Goal: Task Accomplishment & Management: Complete application form

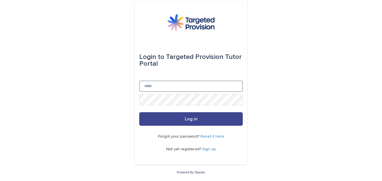
type input "**********"
click at [195, 119] on span "Log in" at bounding box center [191, 119] width 13 height 5
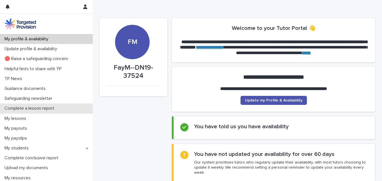
click at [46, 109] on p "Complete a lesson report" at bounding box center [30, 108] width 57 height 5
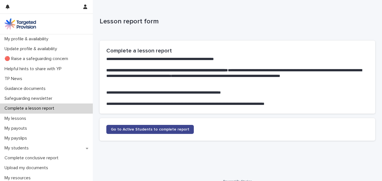
click at [171, 131] on span "Go to Active Students to complete report" at bounding box center [150, 129] width 79 height 4
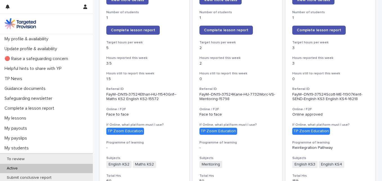
scroll to position [58, 0]
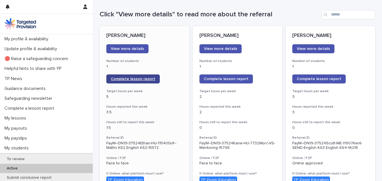
click at [146, 77] on link "Complete lesson report" at bounding box center [132, 78] width 53 height 9
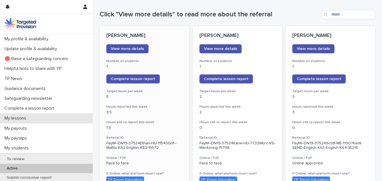
click at [13, 115] on div "My lessons" at bounding box center [46, 118] width 93 height 10
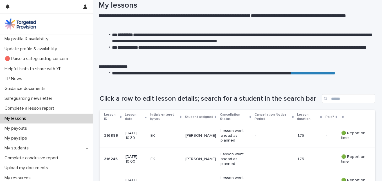
scroll to position [47, 0]
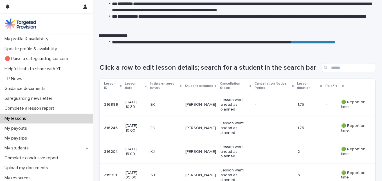
click at [228, 124] on p "Lesson went ahead as planned" at bounding box center [236, 128] width 30 height 14
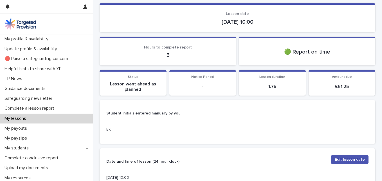
scroll to position [40, 0]
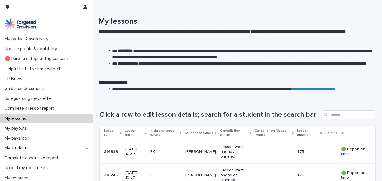
click at [131, 151] on p "[DATE] 10:30" at bounding box center [136, 152] width 21 height 10
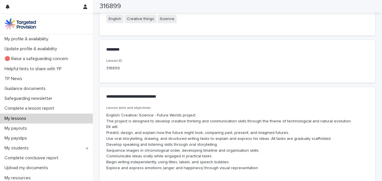
scroll to position [265, 0]
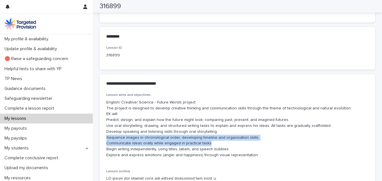
drag, startPoint x: 206, startPoint y: 144, endPoint x: 101, endPoint y: 137, distance: 105.0
copy p "Sequence images in chronological order, developing timeline and organisation sk…"
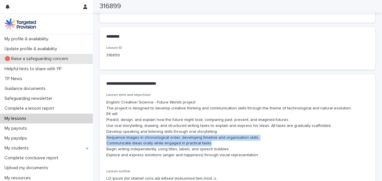
click at [57, 60] on p "🔴 Raise a safeguarding concern" at bounding box center [37, 58] width 70 height 5
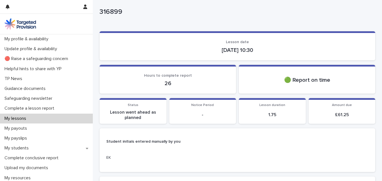
scroll to position [6, 0]
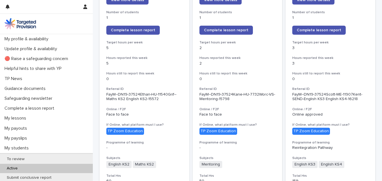
scroll to position [134, 0]
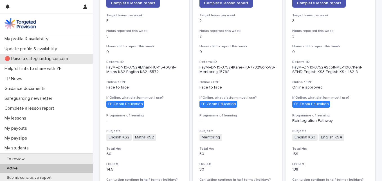
click at [41, 59] on p "🔴 Raise a safeguarding concern" at bounding box center [37, 58] width 70 height 5
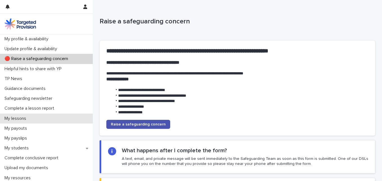
click at [22, 117] on p "My lessons" at bounding box center [16, 118] width 28 height 5
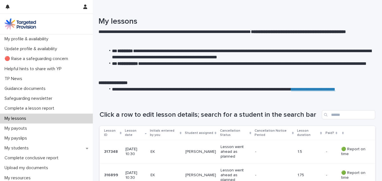
scroll to position [1, 0]
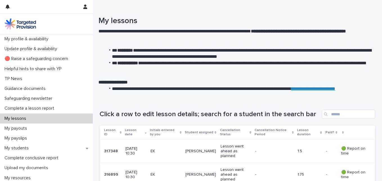
click at [318, 134] on div "Lesson duration" at bounding box center [309, 132] width 25 height 10
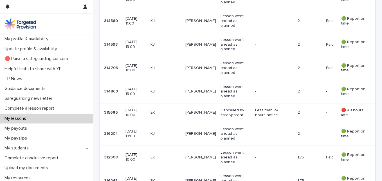
scroll to position [396, 0]
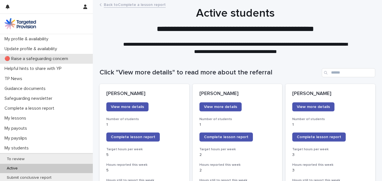
click at [40, 59] on p "🔴 Raise a safeguarding concern" at bounding box center [37, 58] width 70 height 5
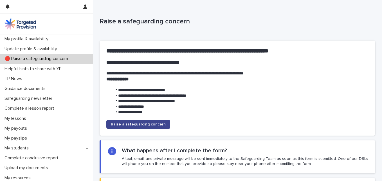
click at [147, 122] on span "Raise a safeguarding concern" at bounding box center [138, 124] width 55 height 4
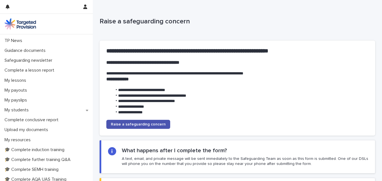
scroll to position [44, 0]
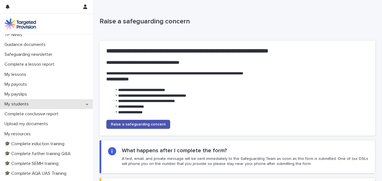
click at [28, 105] on p "My students" at bounding box center [17, 103] width 31 height 5
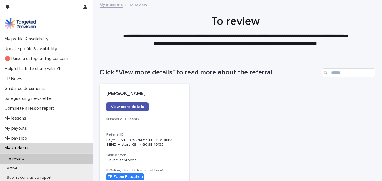
click at [21, 149] on p "My students" at bounding box center [17, 147] width 31 height 5
click at [12, 167] on p "Active" at bounding box center [12, 168] width 20 height 5
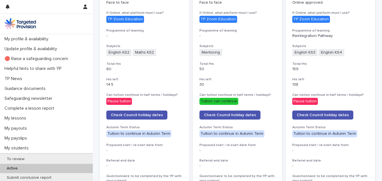
scroll to position [219, 0]
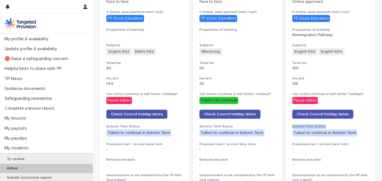
drag, startPoint x: 373, startPoint y: 123, endPoint x: 374, endPoint y: 98, distance: 25.1
click at [374, 98] on div "Loading... Saving… Loading... Saving… Click "View more details" to read more ab…" at bounding box center [238, 59] width 282 height 443
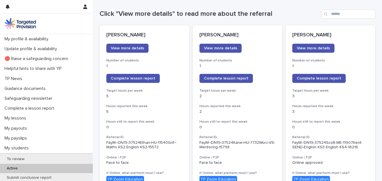
scroll to position [57, 0]
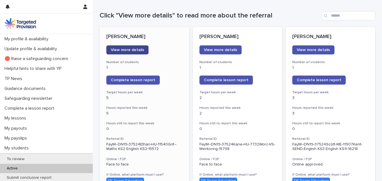
click at [122, 51] on span "View more details" at bounding box center [127, 50] width 33 height 4
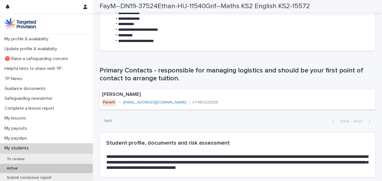
scroll to position [323, 0]
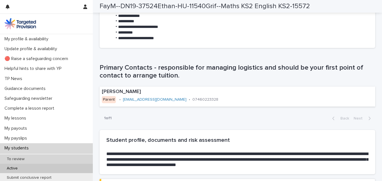
click at [13, 157] on p "To review" at bounding box center [15, 159] width 27 height 5
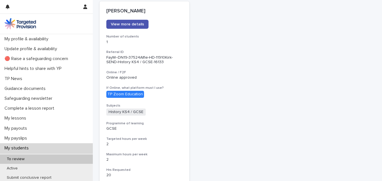
scroll to position [64, 0]
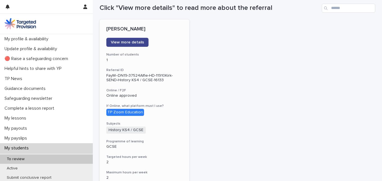
click at [136, 43] on span "View more details" at bounding box center [127, 42] width 33 height 4
